Goal: Information Seeking & Learning: Check status

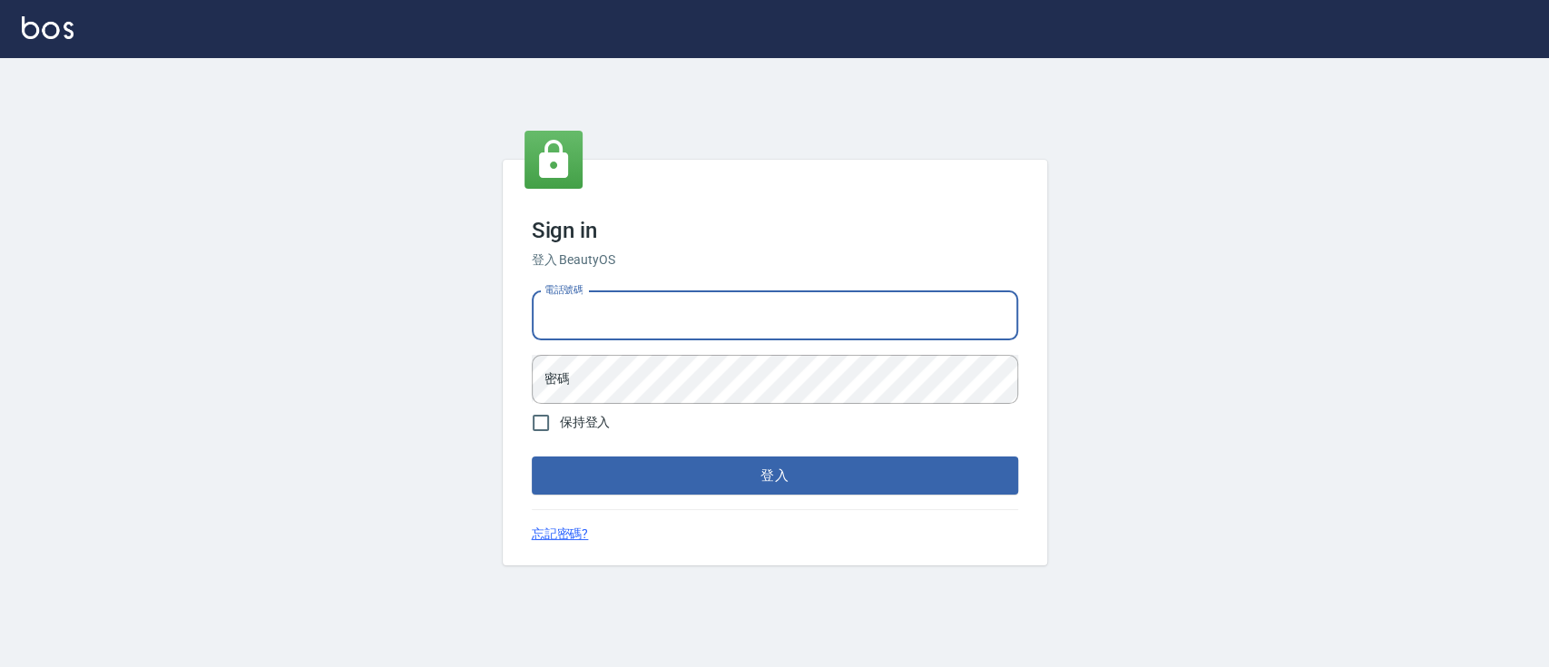
click at [675, 323] on input "電話號碼" at bounding box center [775, 315] width 486 height 49
type input "0936904311"
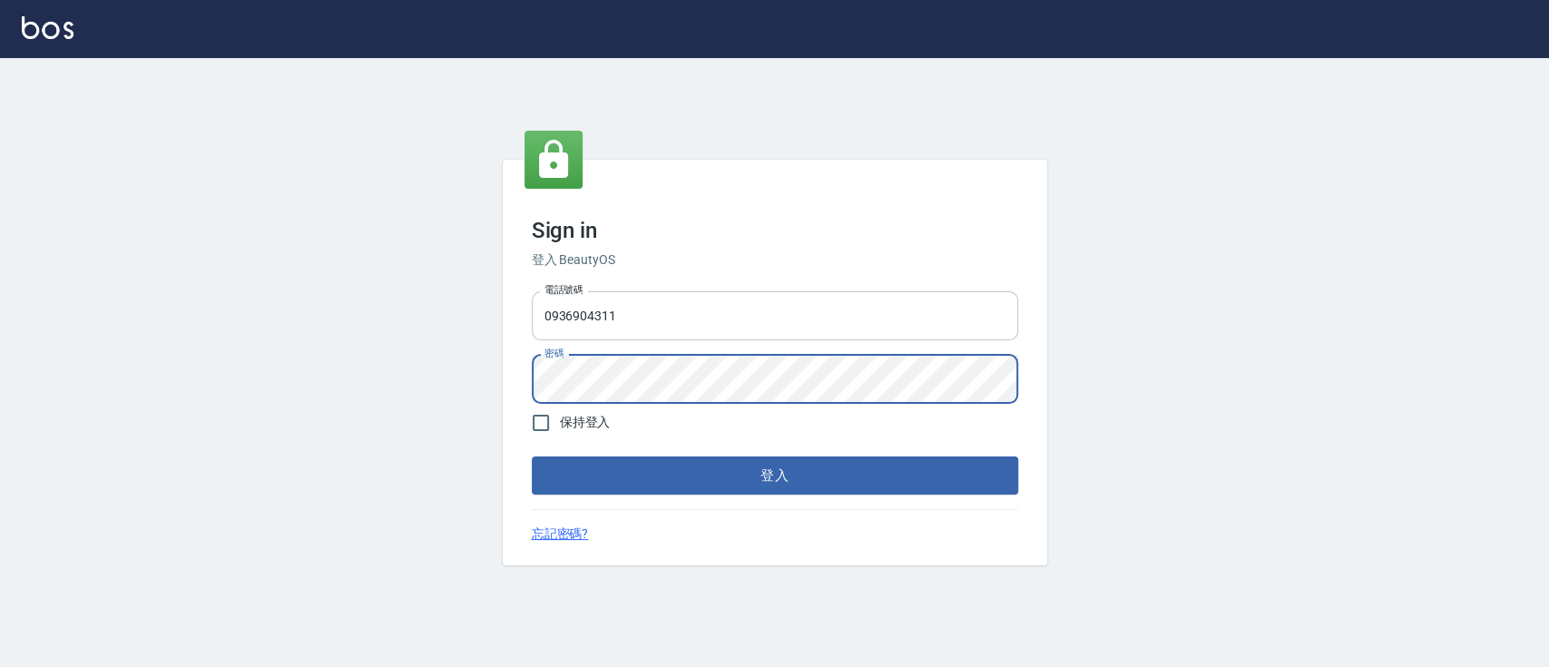
click at [532, 457] on button "登入" at bounding box center [775, 476] width 486 height 38
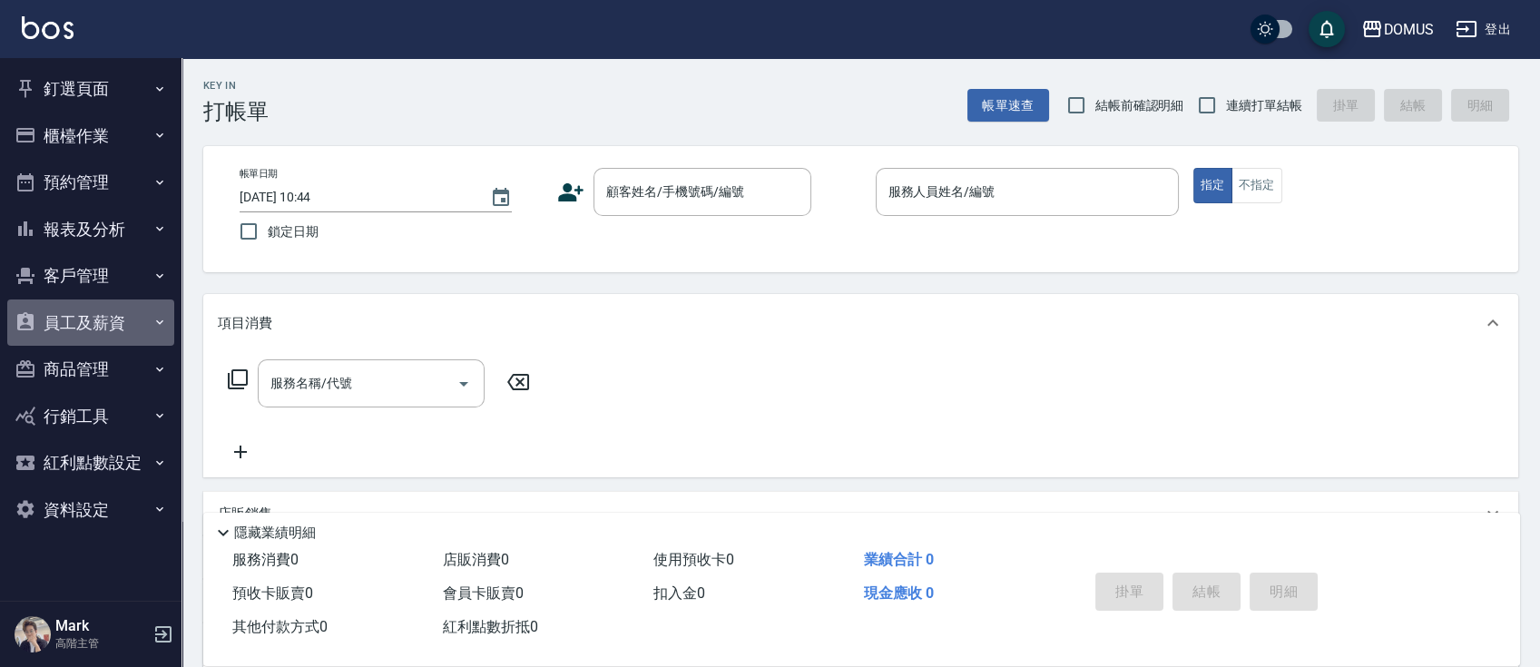
click at [164, 327] on icon "button" at bounding box center [159, 322] width 15 height 15
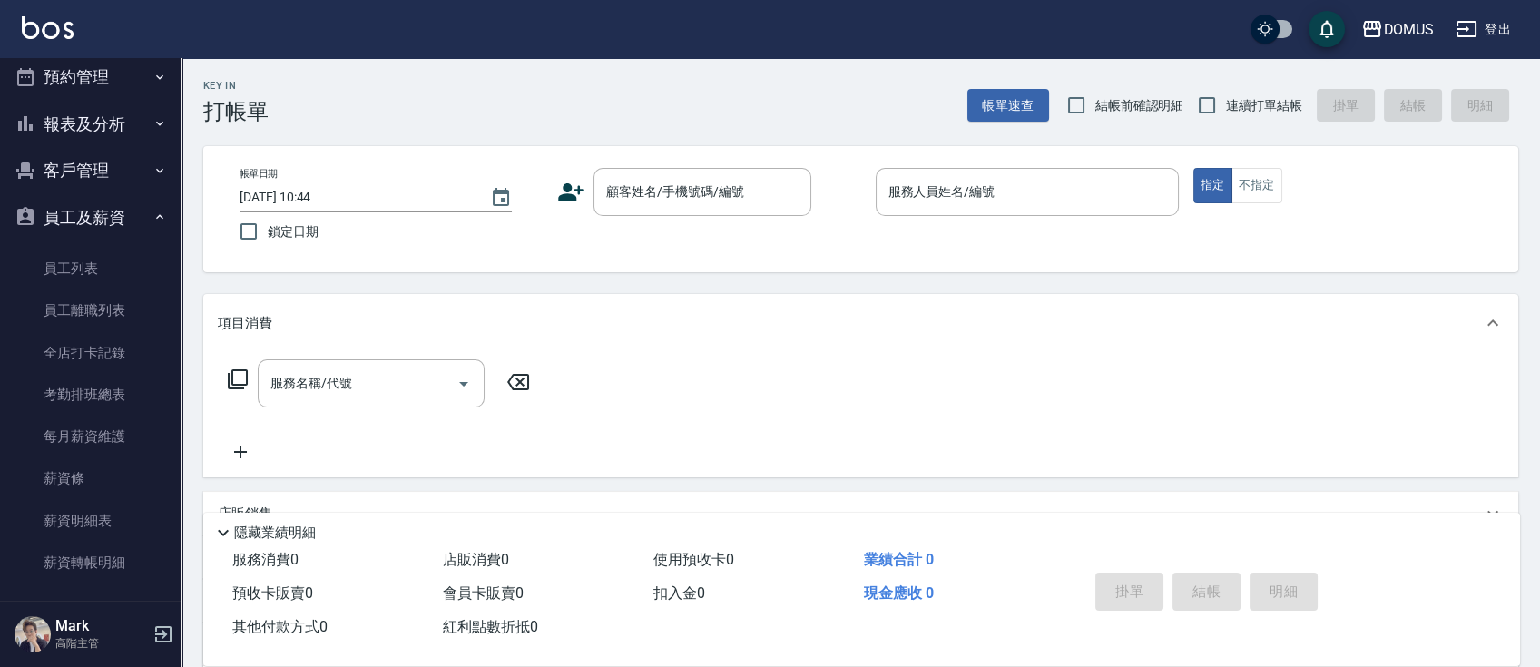
scroll to position [113, 0]
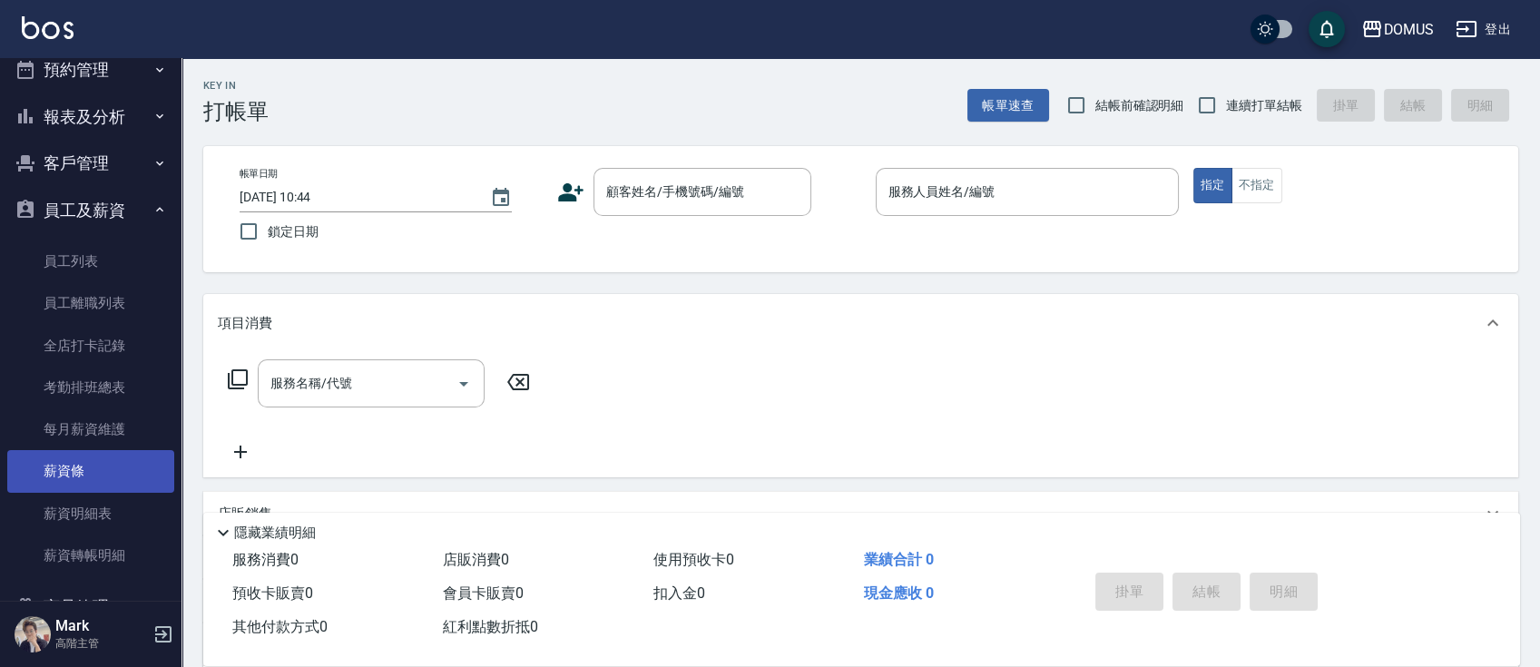
click at [87, 466] on link "薪資條" at bounding box center [90, 471] width 167 height 42
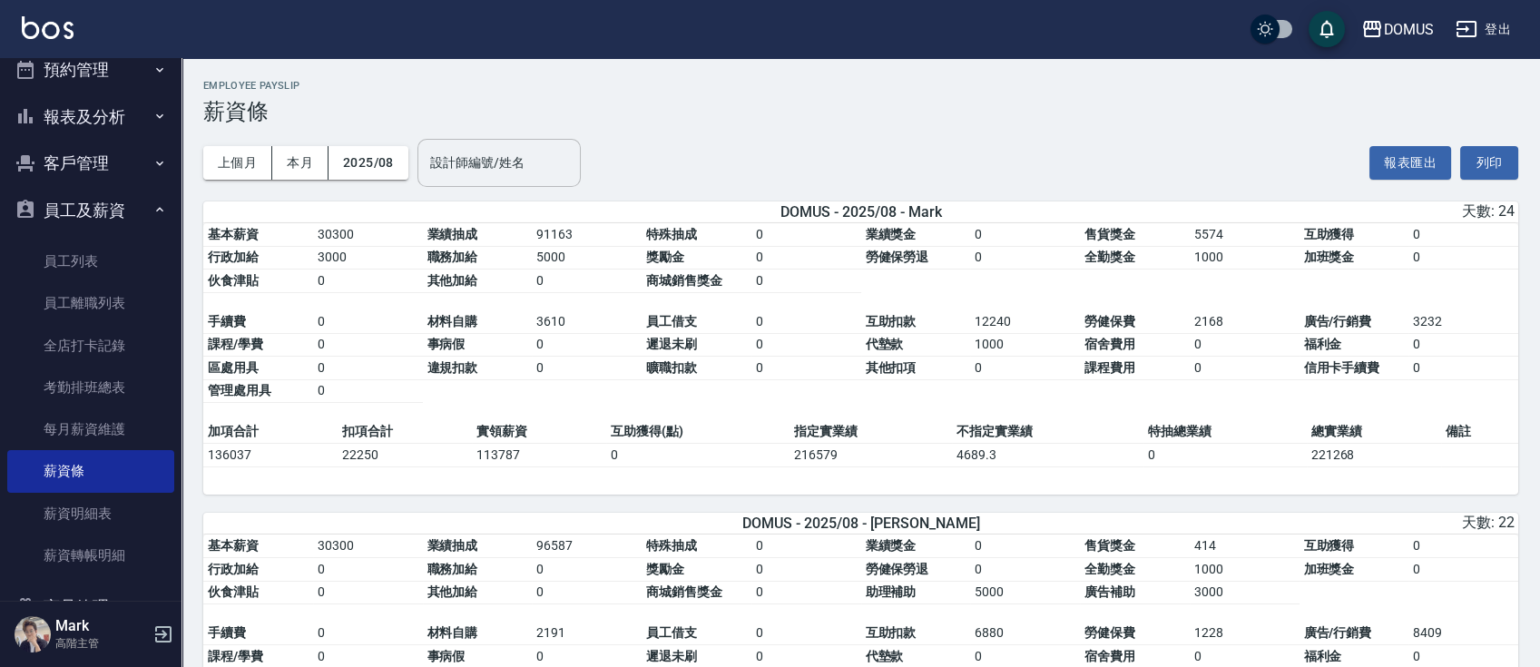
click at [506, 156] on input "設計師編號/姓名" at bounding box center [499, 163] width 147 height 32
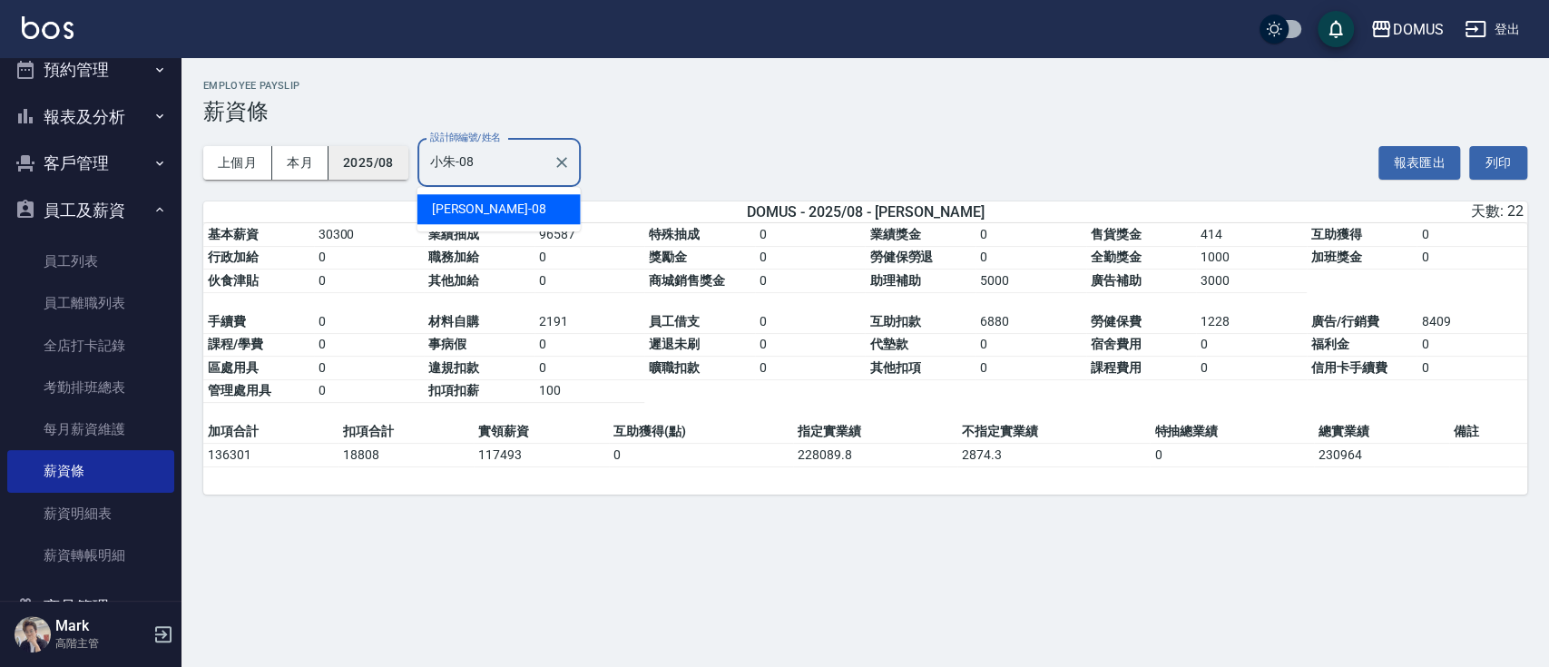
drag, startPoint x: 503, startPoint y: 157, endPoint x: 351, endPoint y: 159, distance: 151.6
click at [351, 159] on div "上個月 本月 2025/08 設計師編號/姓名 小朱-08 設計師編號/姓名" at bounding box center [392, 162] width 378 height 77
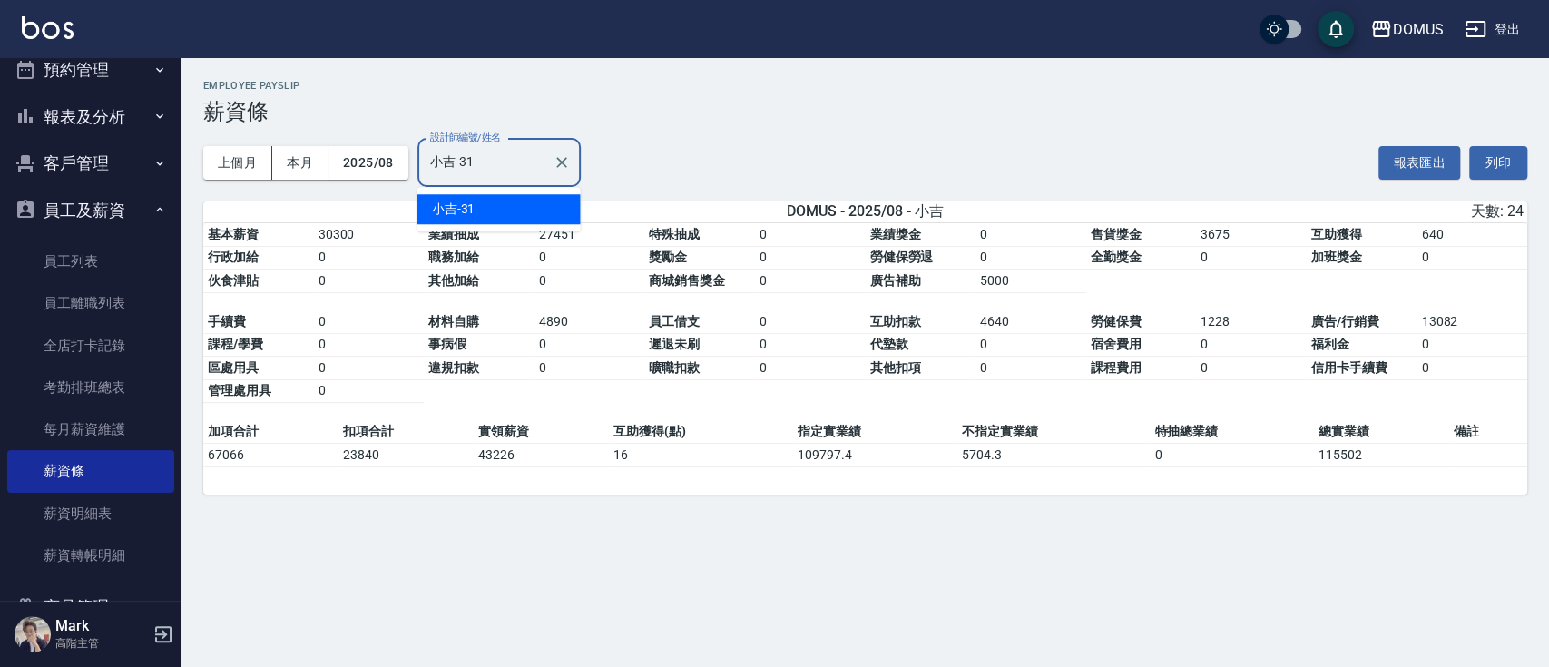
drag, startPoint x: 482, startPoint y: 155, endPoint x: 426, endPoint y: 127, distance: 62.9
click at [395, 142] on div "上個月 本月 2025/08 設計師編號/姓名 小吉-31 設計師編號/姓名" at bounding box center [392, 162] width 378 height 77
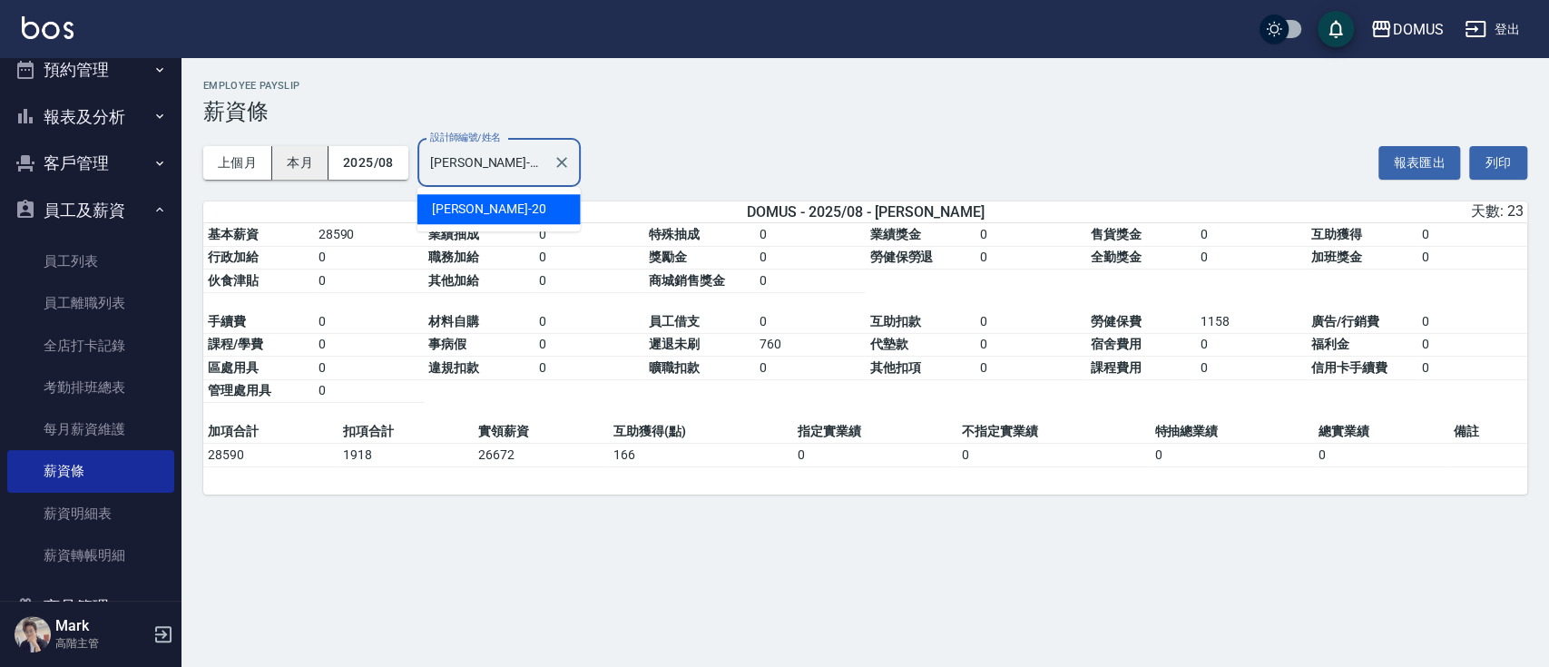
drag, startPoint x: 497, startPoint y: 160, endPoint x: 295, endPoint y: 145, distance: 202.9
click at [292, 146] on div "上個月 本月 2025/08 設計師編號/姓名 小宸-20 設計師編號/姓名" at bounding box center [392, 162] width 378 height 77
drag, startPoint x: 512, startPoint y: 153, endPoint x: 307, endPoint y: 127, distance: 206.8
click at [313, 149] on div "上個月 本月 2025/08 設計師編號/姓名 Kyle-15 設計師編號/姓名" at bounding box center [392, 162] width 378 height 77
drag, startPoint x: 509, startPoint y: 164, endPoint x: 347, endPoint y: 154, distance: 162.8
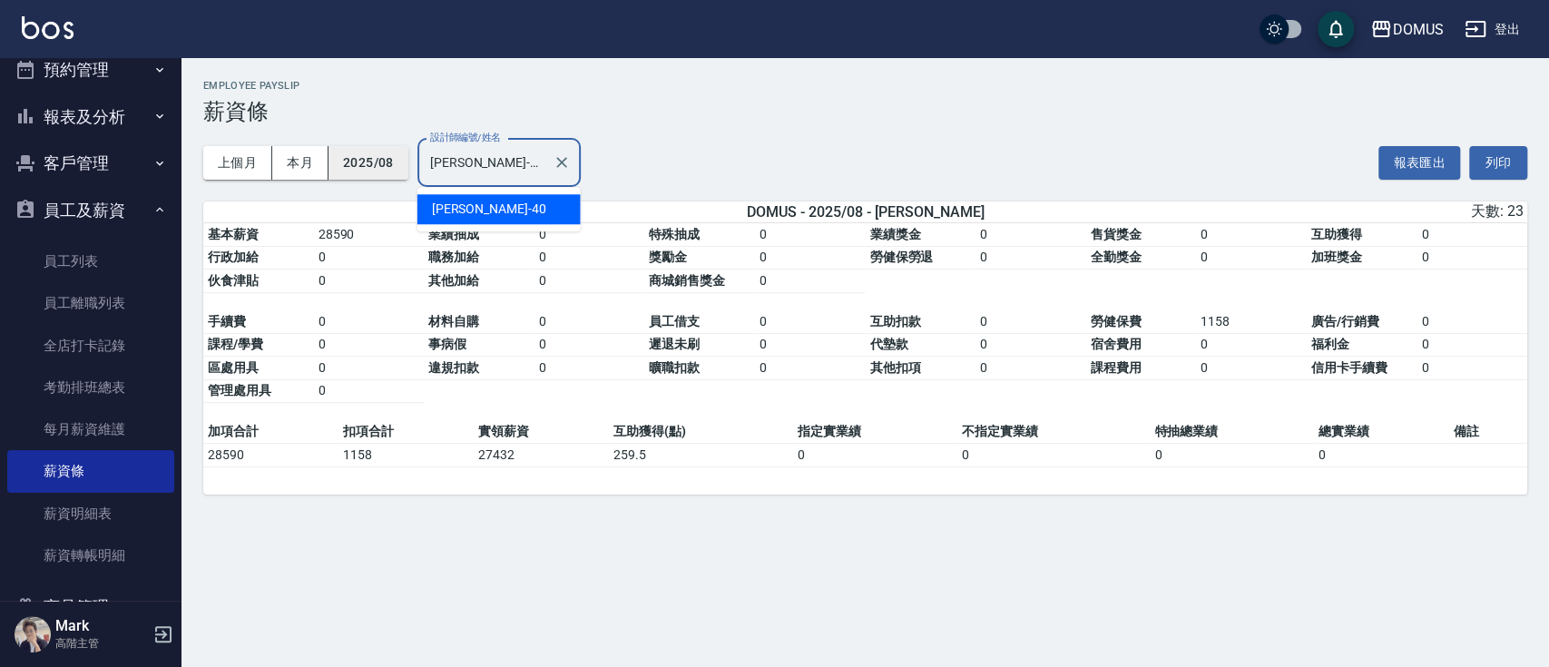
click at [349, 159] on div "上個月 本月 2025/08 設計師編號/姓名 陳奕郝-40 設計師編號/姓名" at bounding box center [392, 162] width 378 height 77
drag, startPoint x: 523, startPoint y: 158, endPoint x: 241, endPoint y: 142, distance: 281.8
click at [241, 142] on div "上個月 本月 2025/08 設計師編號/姓名 Heidi-34 設計師編號/姓名" at bounding box center [392, 162] width 378 height 77
drag, startPoint x: 511, startPoint y: 159, endPoint x: 221, endPoint y: 171, distance: 289.8
click at [221, 177] on div "上個月 本月 2025/08 設計師編號/姓名 義仔-33 設計師編號/姓名" at bounding box center [392, 162] width 378 height 77
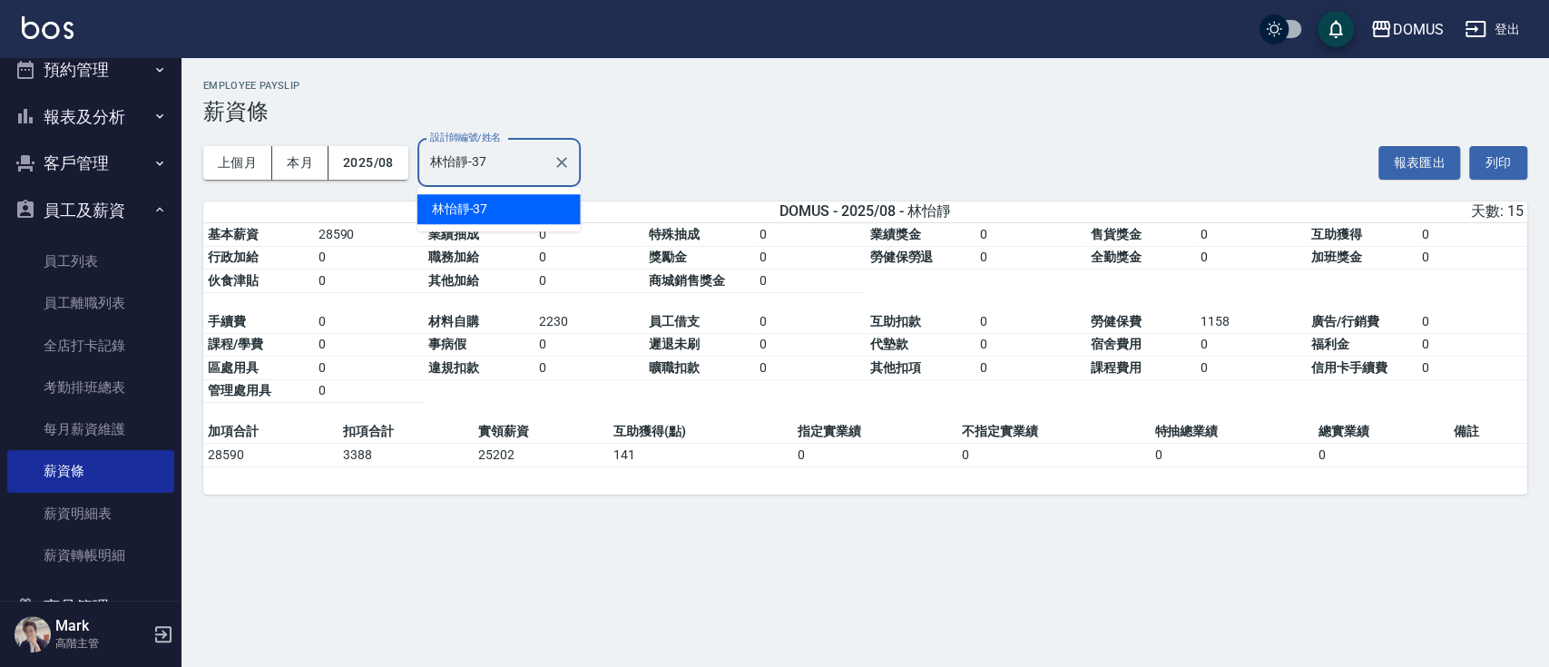
drag, startPoint x: 497, startPoint y: 150, endPoint x: 283, endPoint y: 134, distance: 214.7
click at [283, 134] on div "上個月 本月 2025/08 設計師編號/姓名 林怡靜-37 設計師編號/姓名" at bounding box center [392, 162] width 378 height 77
type input "Kyle-15"
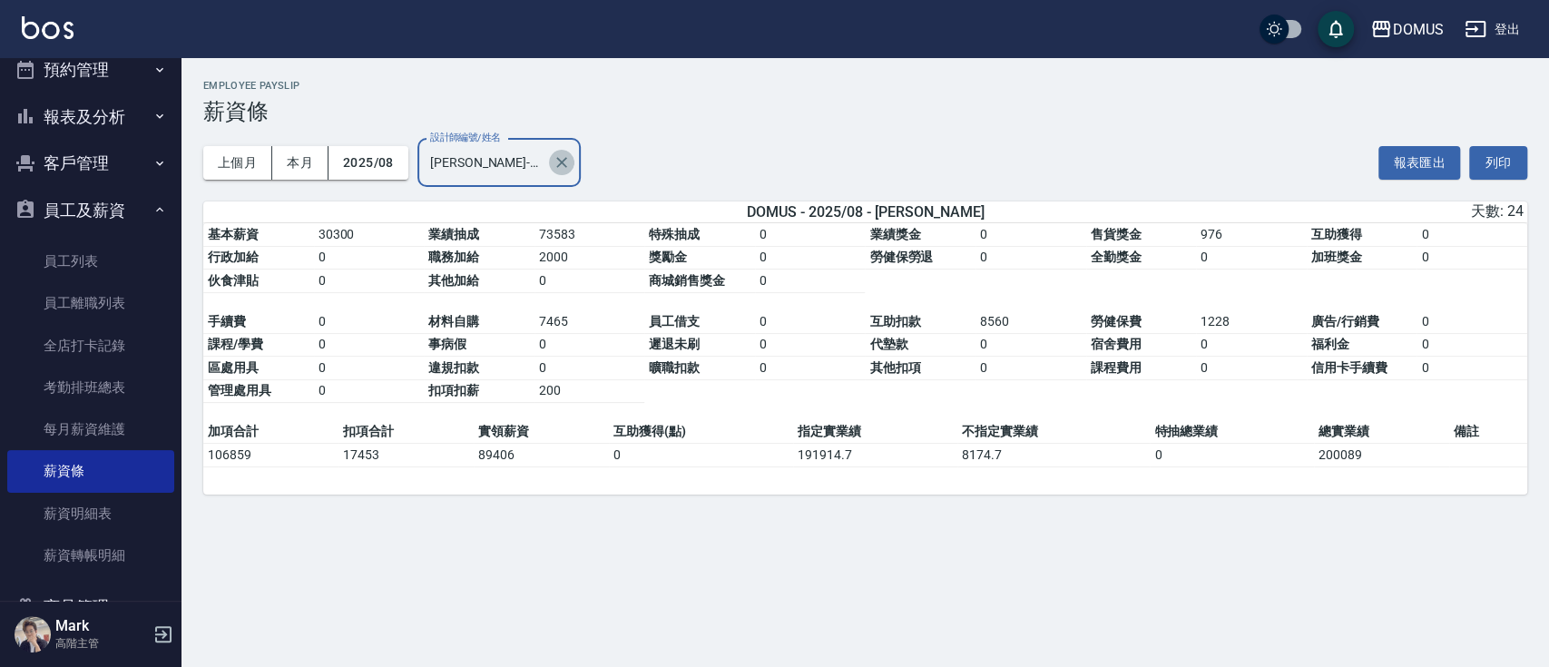
click at [565, 168] on icon "Clear" at bounding box center [562, 162] width 18 height 18
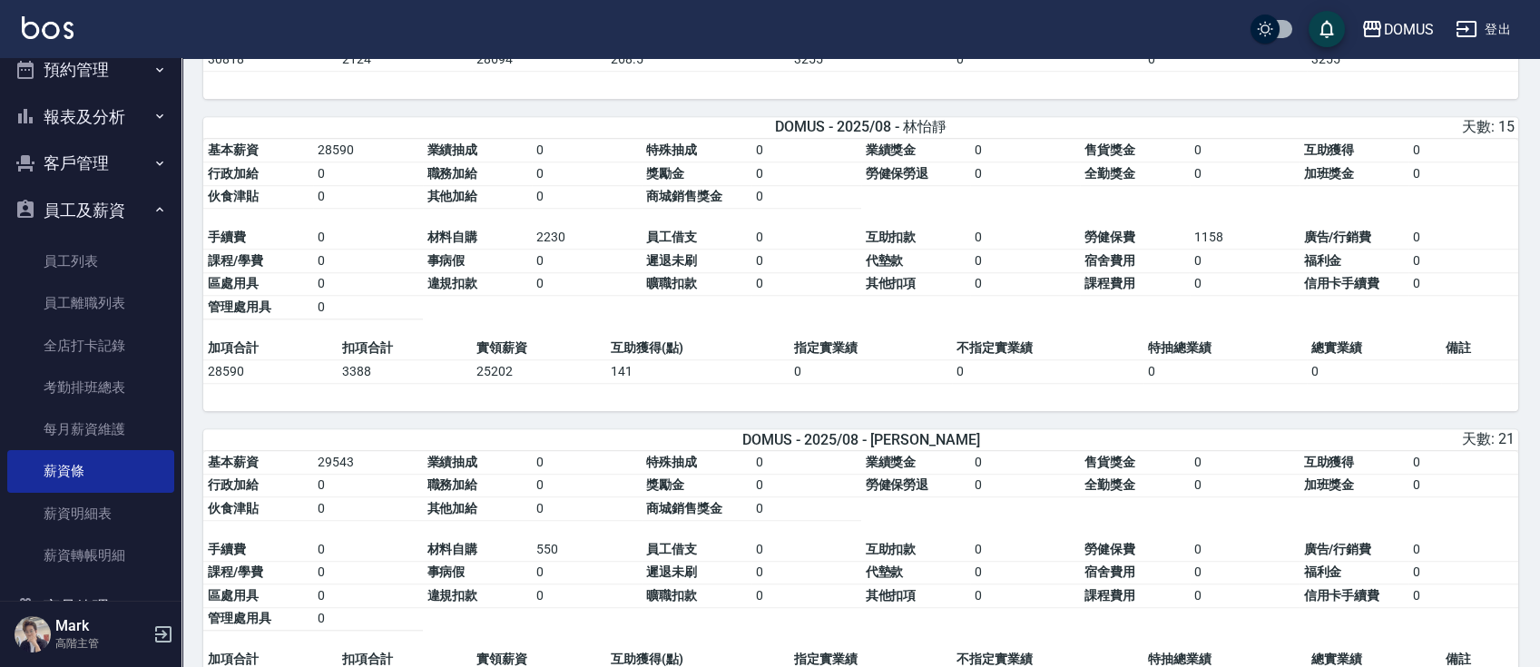
scroll to position [2839, 0]
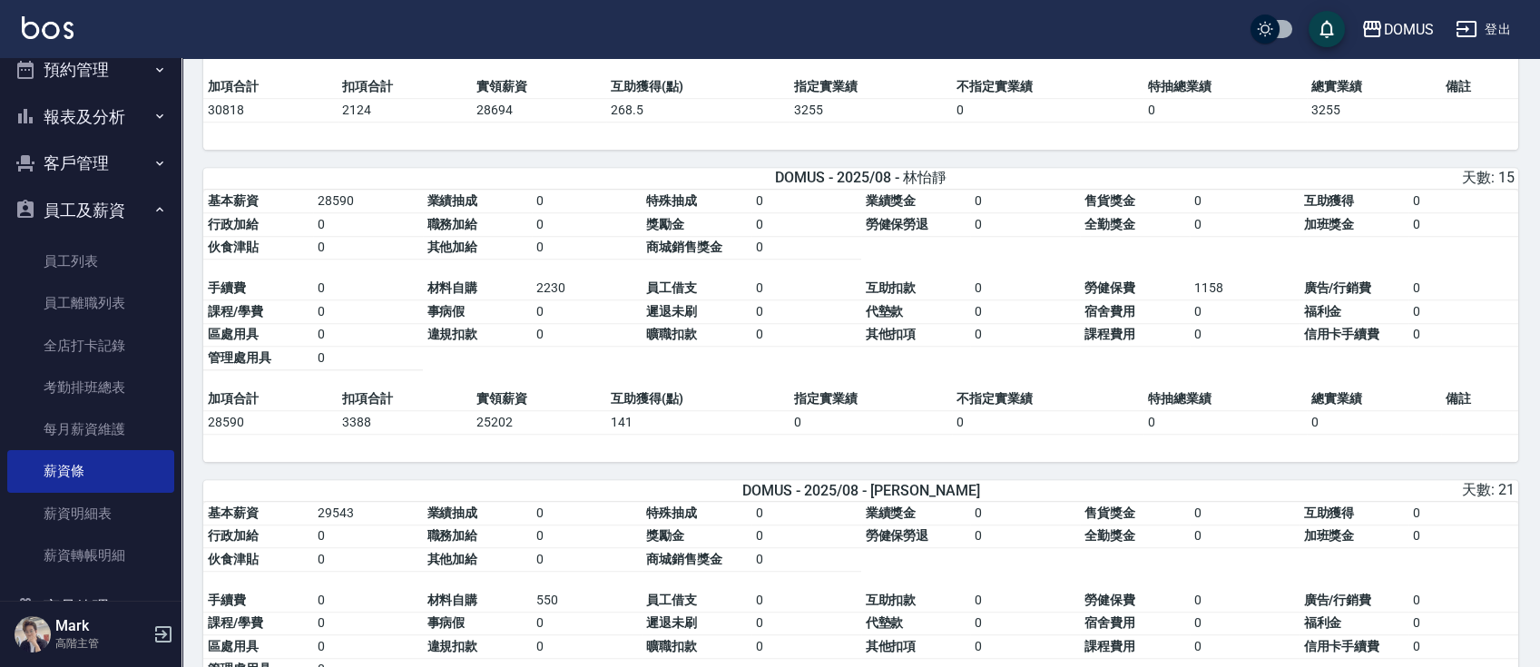
drag, startPoint x: 172, startPoint y: 159, endPoint x: 176, endPoint y: 146, distance: 13.5
click at [176, 149] on nav "釘選頁面 打帳單 店家日報表 互助日報表 費用分析表 設計師排行榜 設計師日報表 櫃檯作業 打帳單 帳單列表 掛單列表 座位開單 營業儀表板 現金收支登錄 高…" at bounding box center [91, 329] width 182 height 543
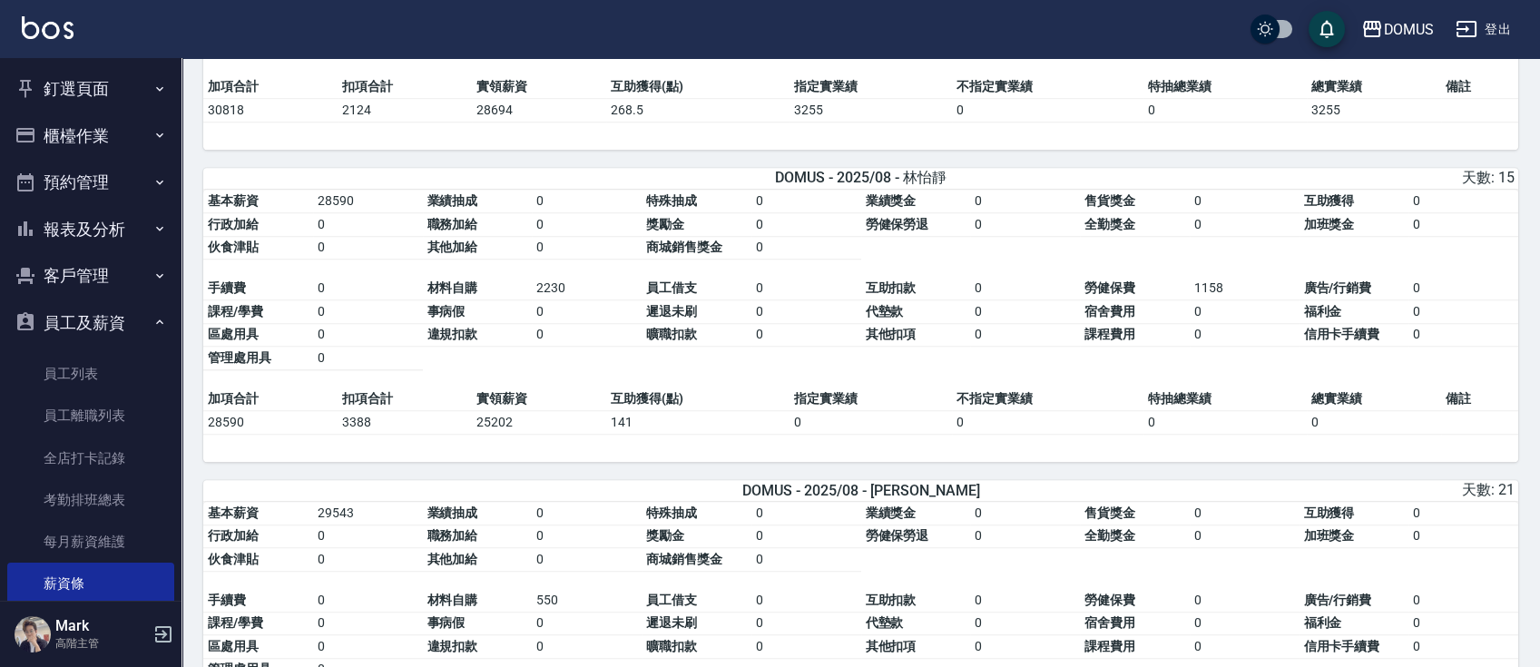
click at [152, 105] on button "釘選頁面" at bounding box center [90, 88] width 167 height 47
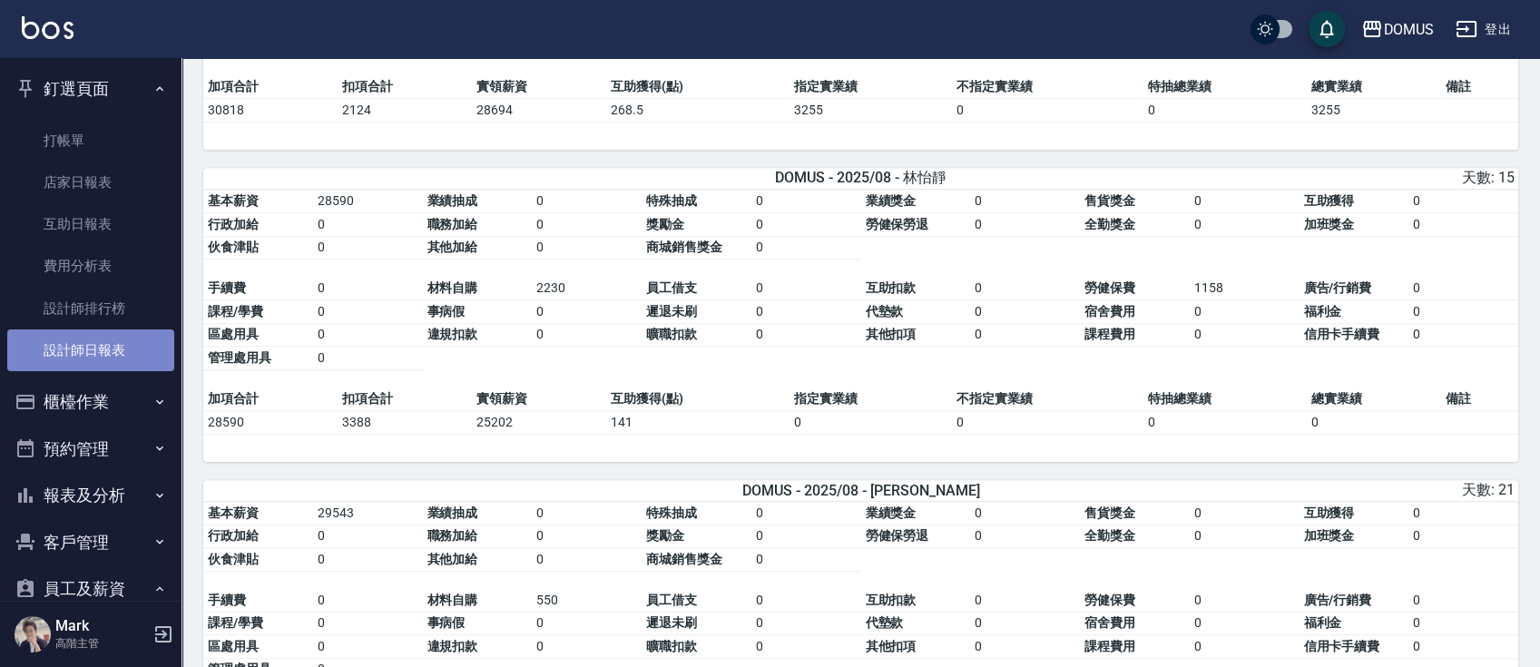
click at [134, 350] on link "設計師日報表" at bounding box center [90, 350] width 167 height 42
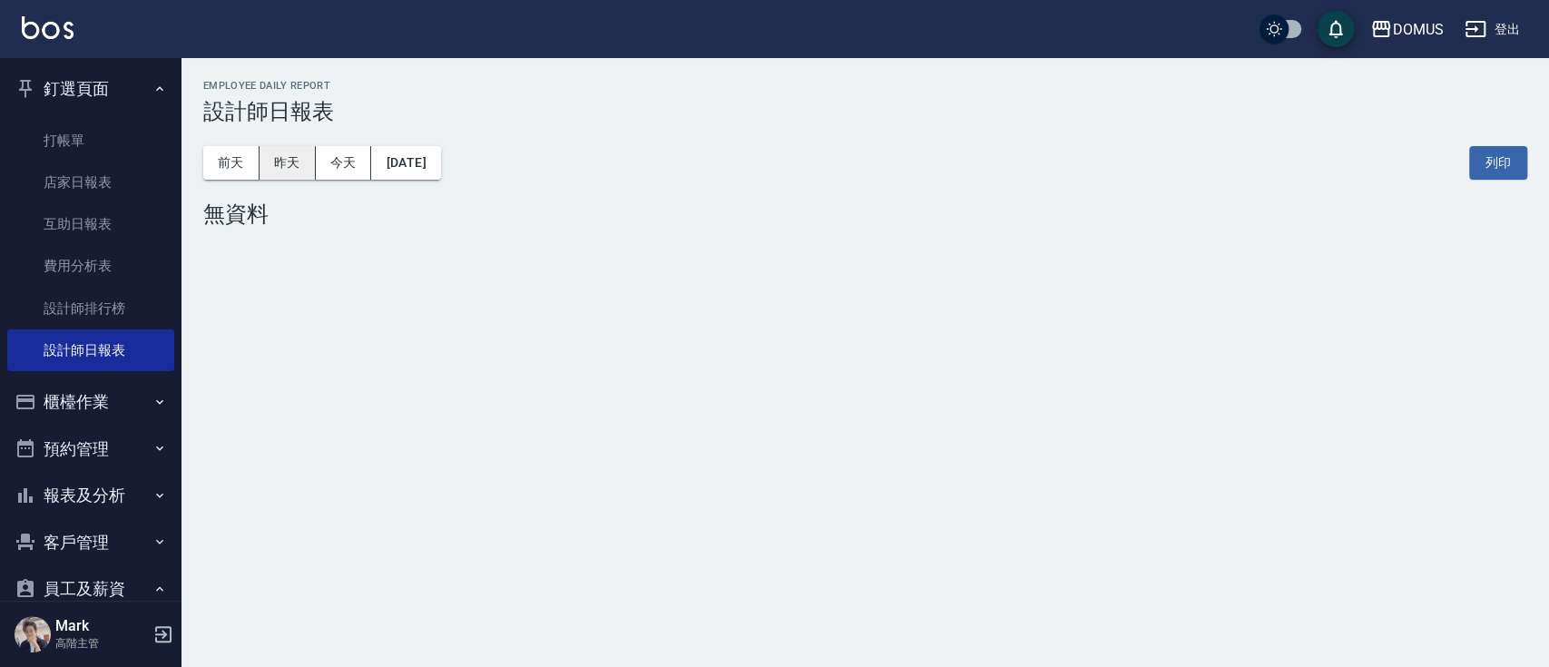
click at [293, 163] on button "昨天" at bounding box center [288, 163] width 56 height 34
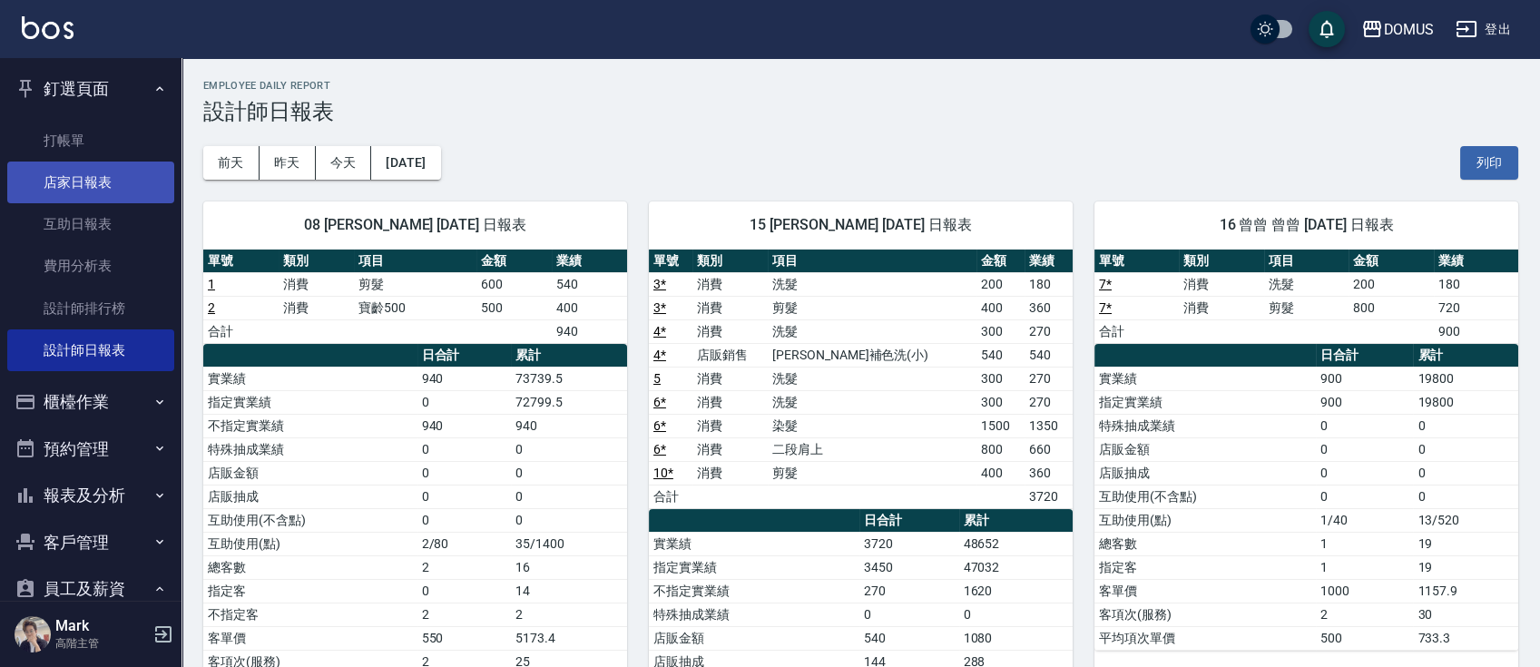
click at [109, 188] on link "店家日報表" at bounding box center [90, 183] width 167 height 42
